Goal: Task Accomplishment & Management: Manage account settings

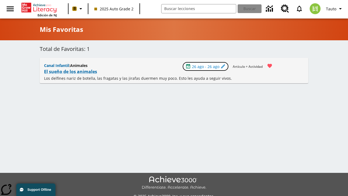
click at [206, 66] on span "26 ago - 26 ago" at bounding box center [205, 67] width 27 height 6
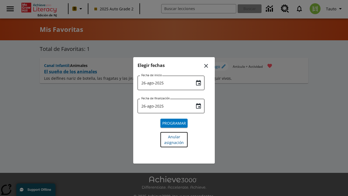
click at [174, 139] on span "Anular asignación" at bounding box center [174, 139] width 20 height 11
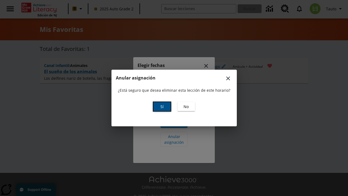
click at [162, 106] on span "Sí" at bounding box center [161, 107] width 3 height 6
